Goal: Find specific page/section: Find specific page/section

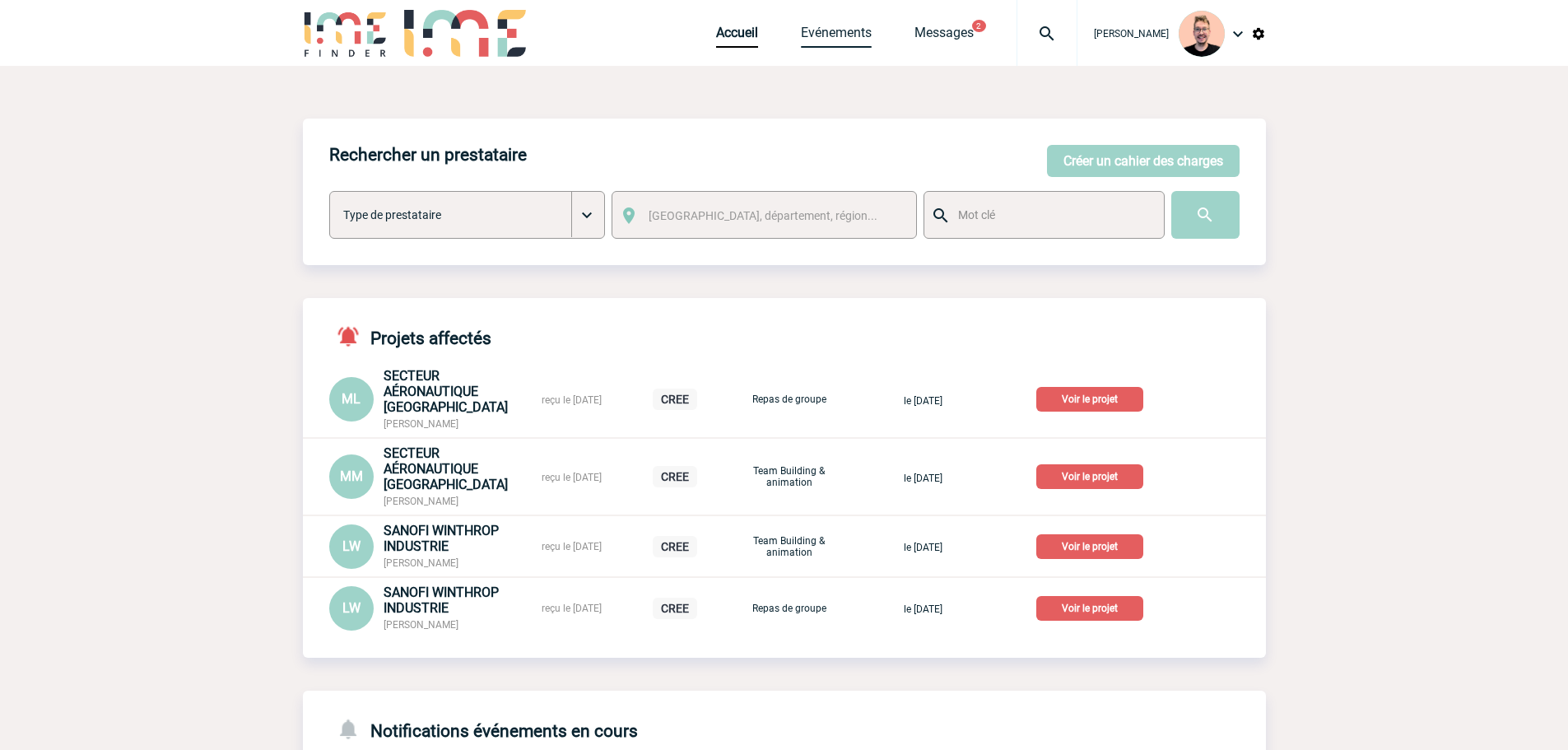
click at [848, 33] on link "Evénements" at bounding box center [835, 36] width 71 height 23
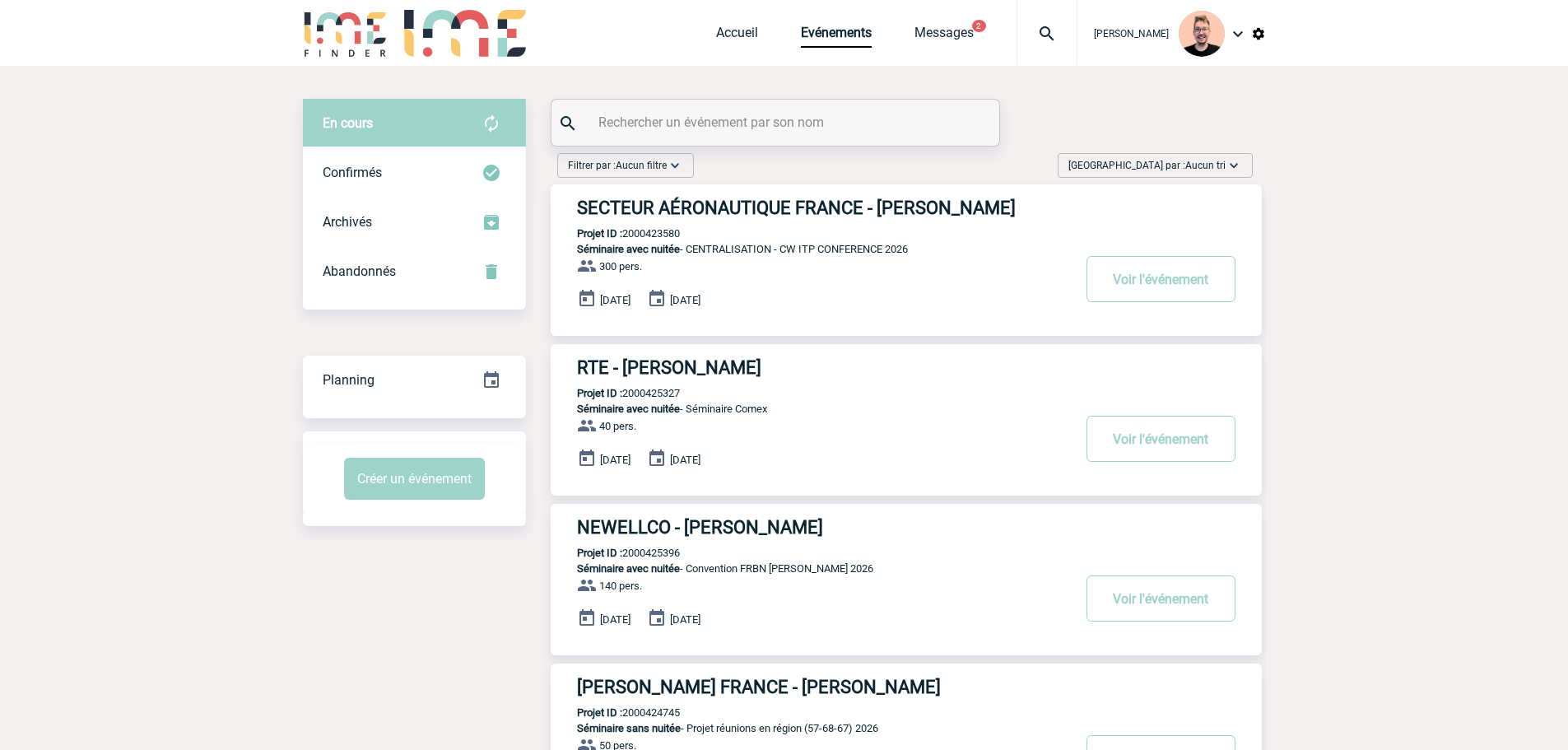
click at [1187, 169] on span "Aucun tri" at bounding box center [1206, 165] width 41 height 12
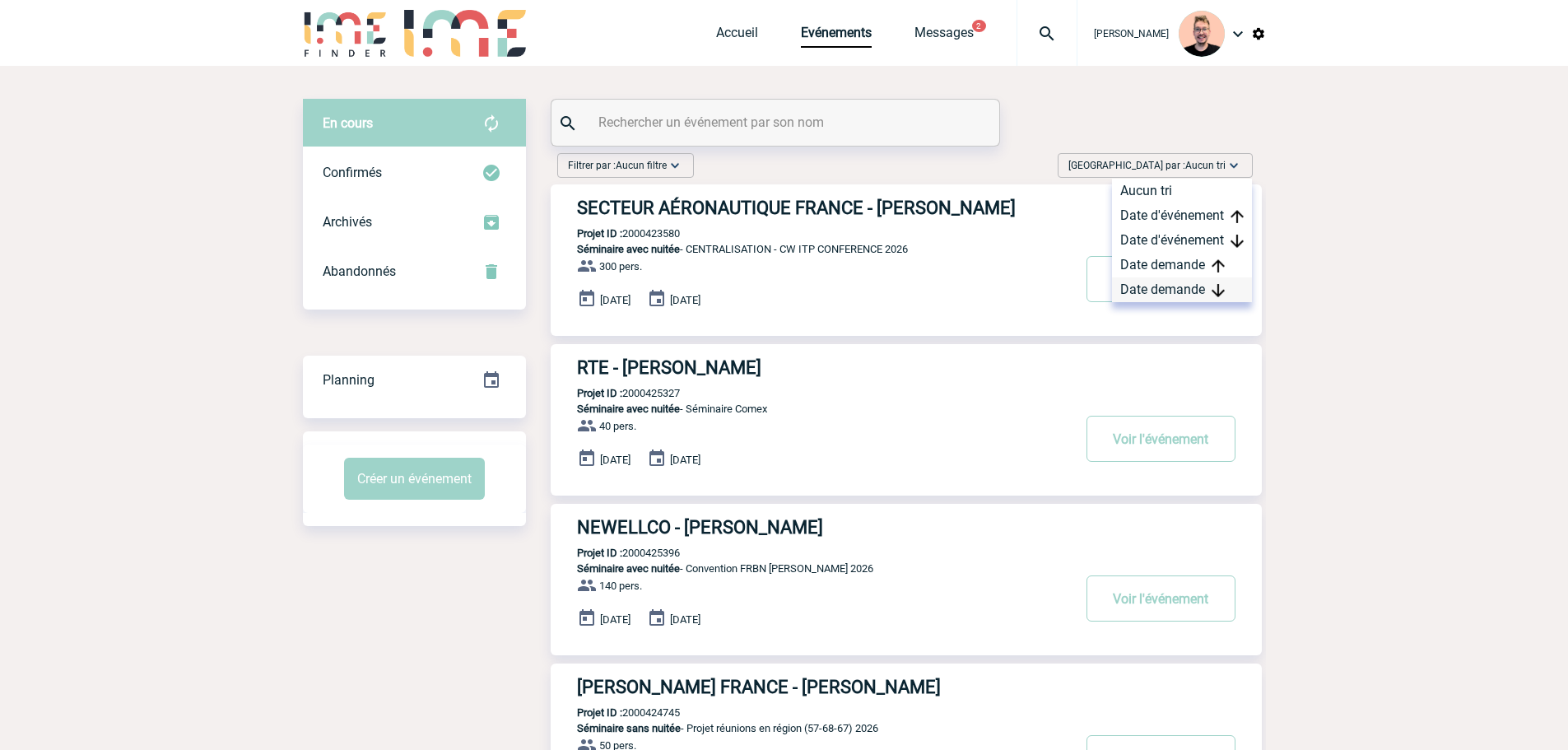
click at [1171, 288] on div "Date demande" at bounding box center [1181, 289] width 140 height 24
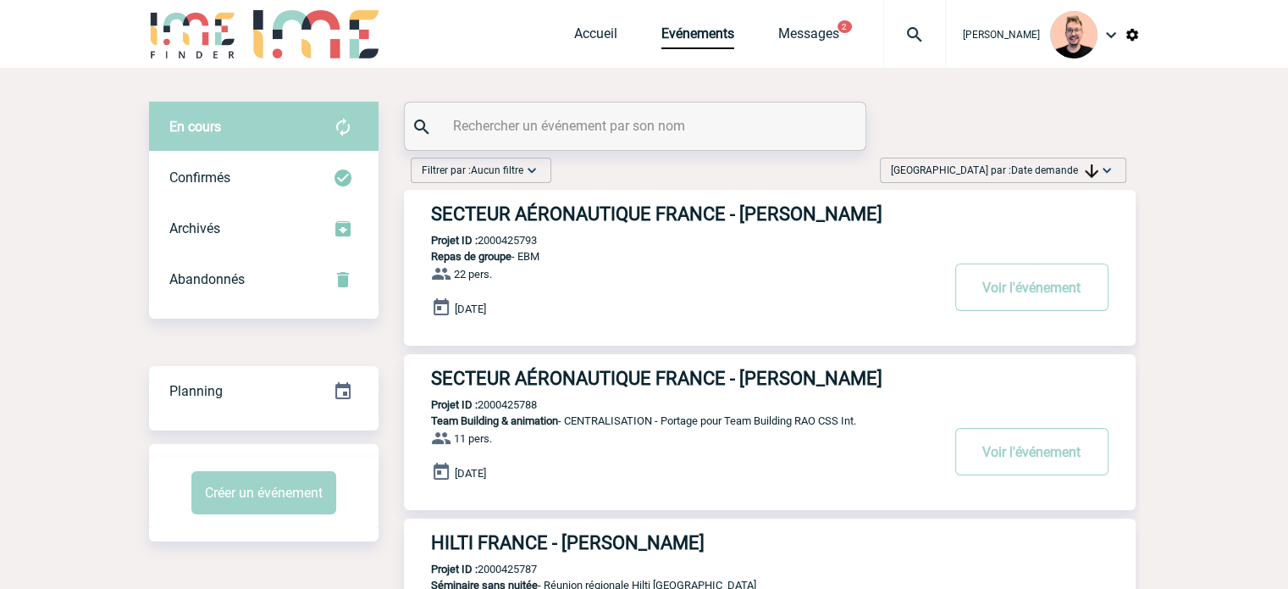
click at [500, 399] on p "Projet ID : 2000425788" at bounding box center [470, 404] width 133 height 13
copy p "2000425788"
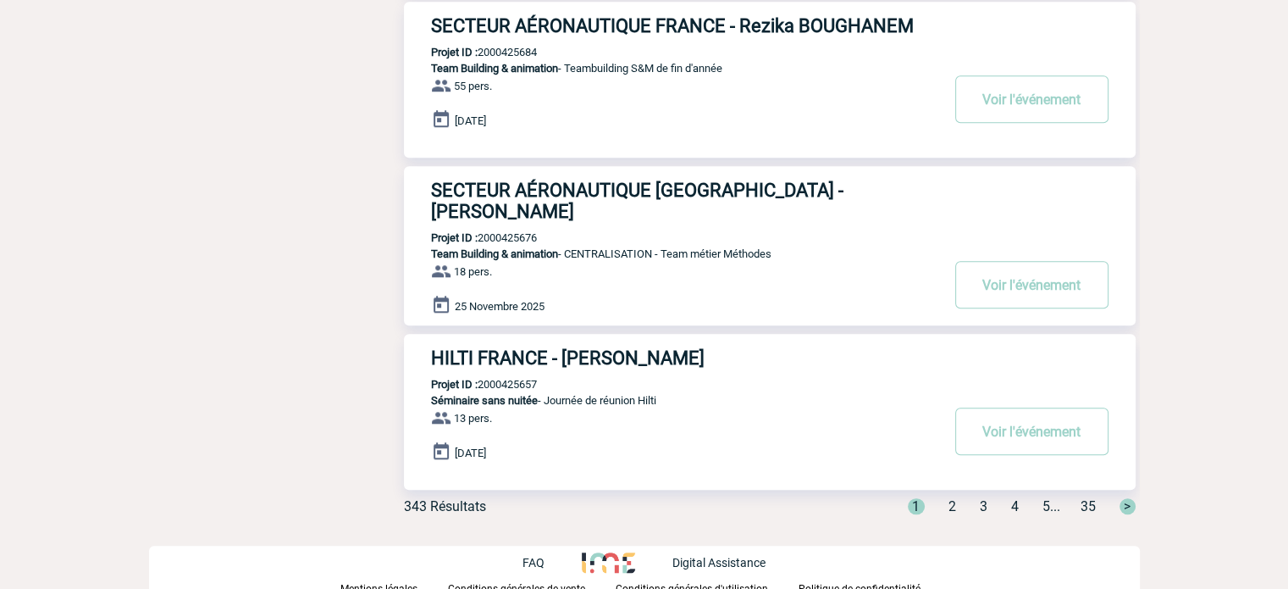
scroll to position [1339, 0]
click at [949, 500] on span "2" at bounding box center [953, 505] width 8 height 16
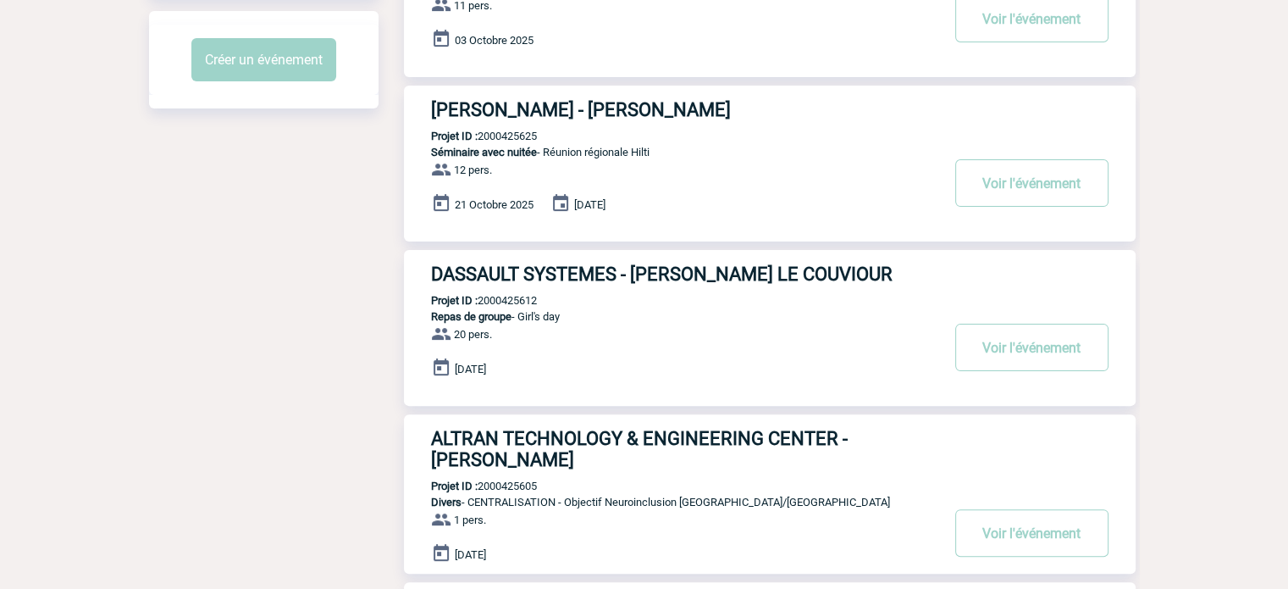
scroll to position [407, 0]
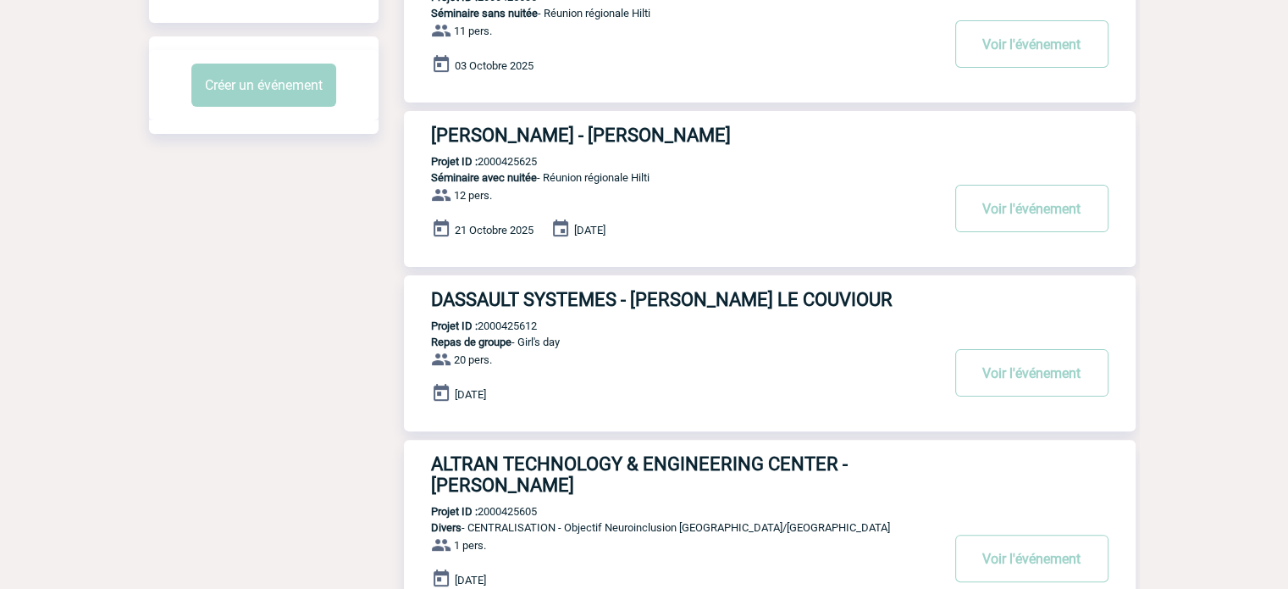
click at [518, 322] on p "Projet ID : 2000425612" at bounding box center [470, 325] width 133 height 13
copy p "2000425612"
